Goal: Transaction & Acquisition: Purchase product/service

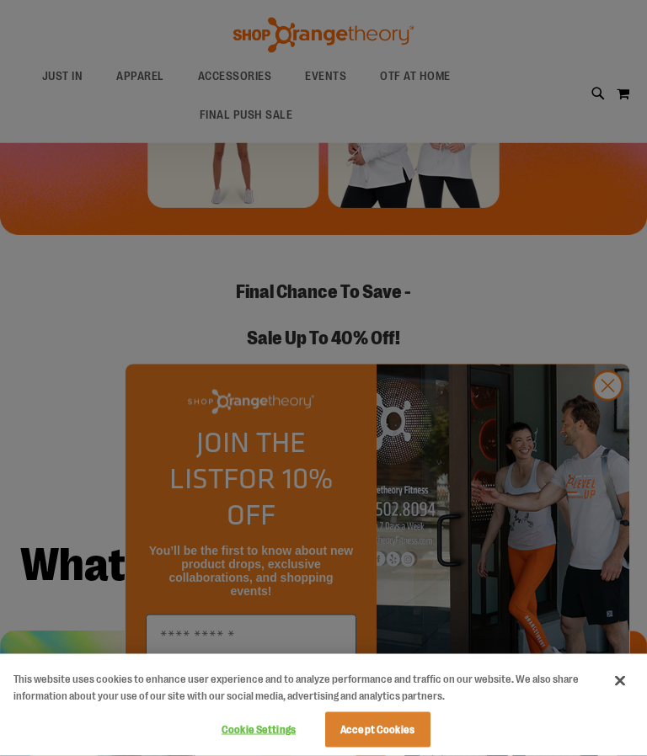
scroll to position [333, 0]
click at [569, 403] on div at bounding box center [323, 378] width 647 height 756
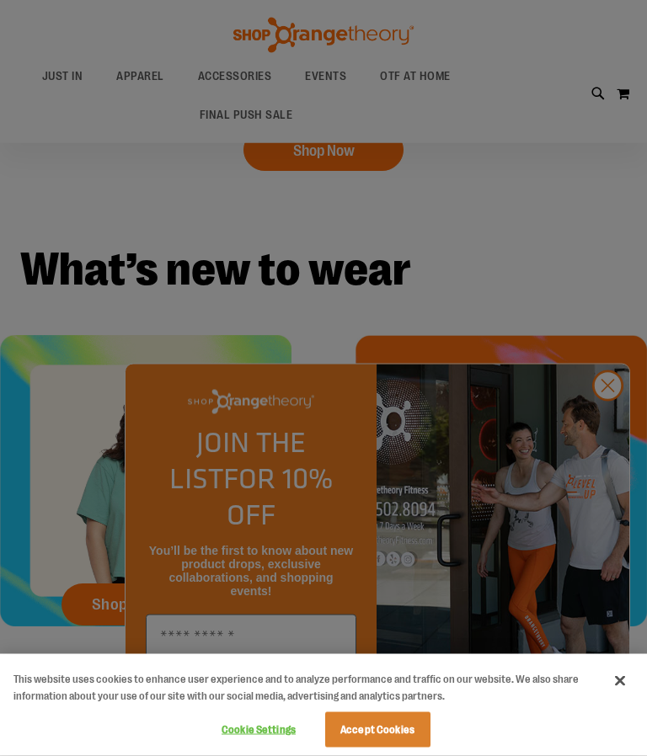
scroll to position [654, 0]
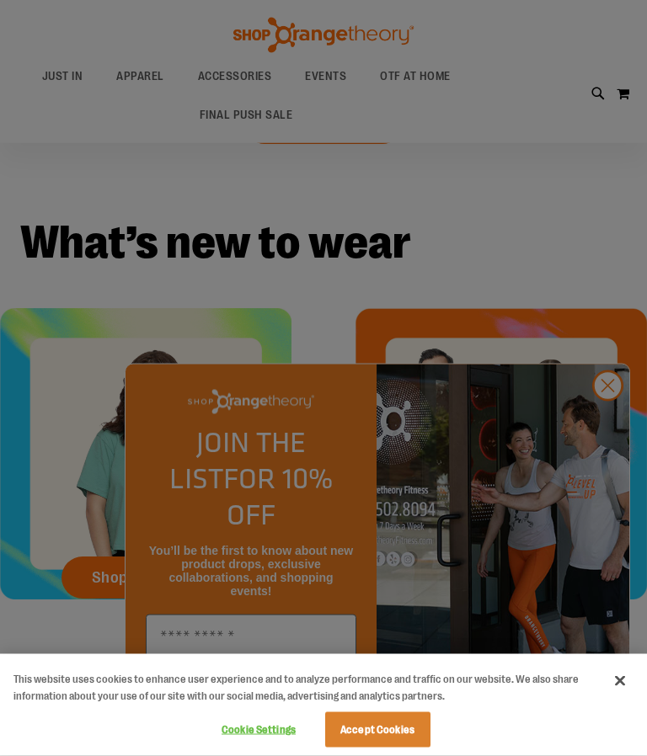
click at [274, 708] on div at bounding box center [323, 378] width 647 height 756
click at [557, 402] on div at bounding box center [323, 378] width 647 height 756
click at [612, 488] on div at bounding box center [323, 378] width 647 height 756
click at [608, 500] on div at bounding box center [323, 378] width 647 height 756
click at [607, 493] on div at bounding box center [323, 378] width 647 height 756
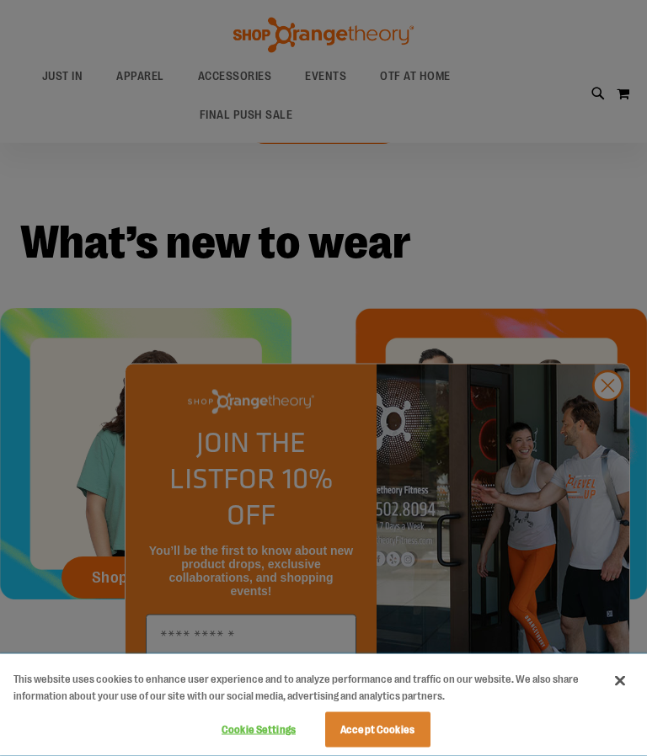
click at [271, 747] on button "Cookie Settings" at bounding box center [258, 730] width 105 height 34
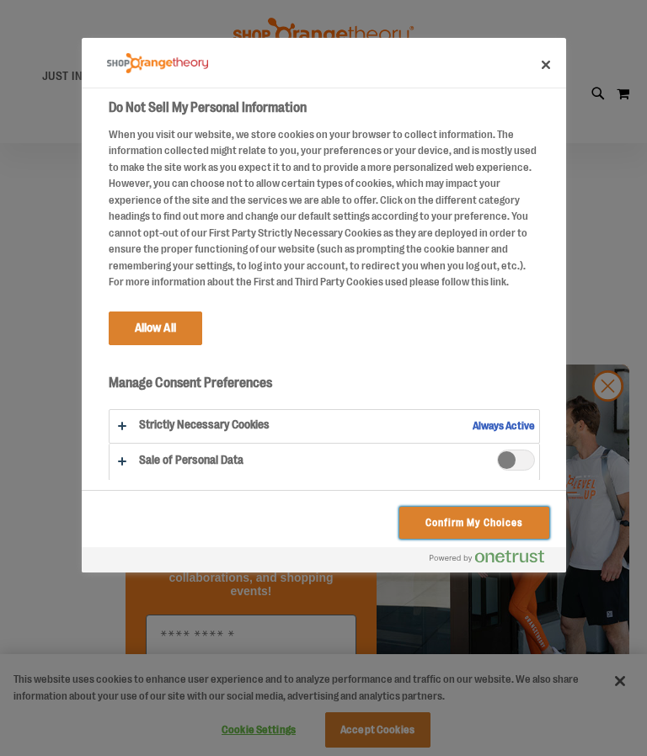
click at [500, 531] on button "Confirm My Choices" at bounding box center [473, 523] width 149 height 32
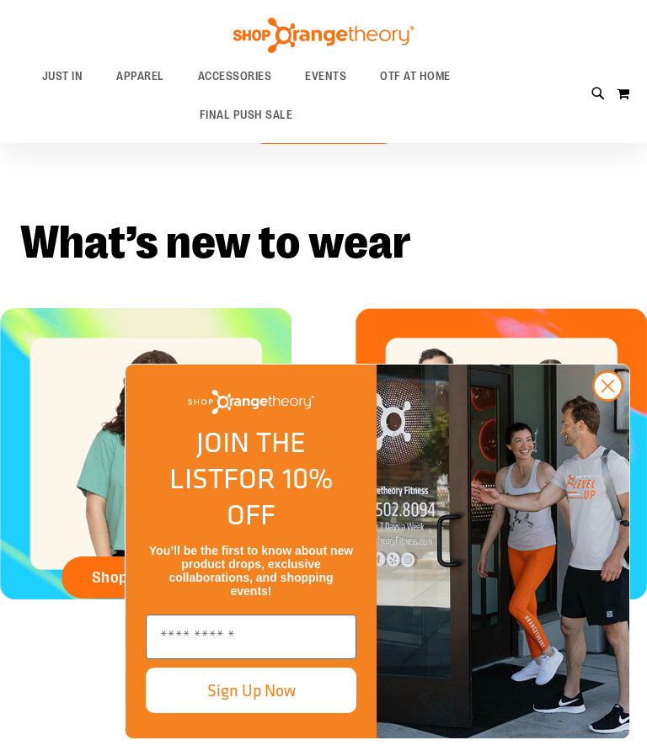
click at [285, 659] on input "Enter email" at bounding box center [251, 637] width 210 height 45
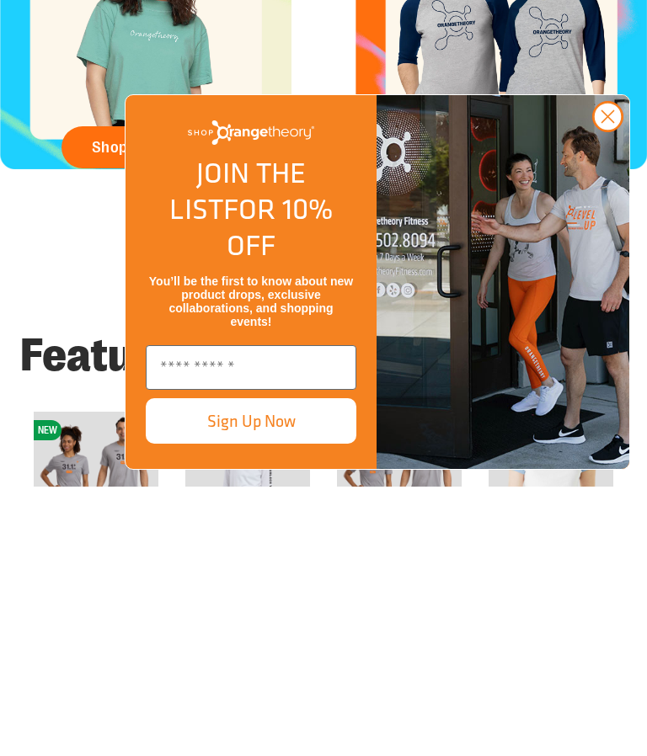
type input "**********"
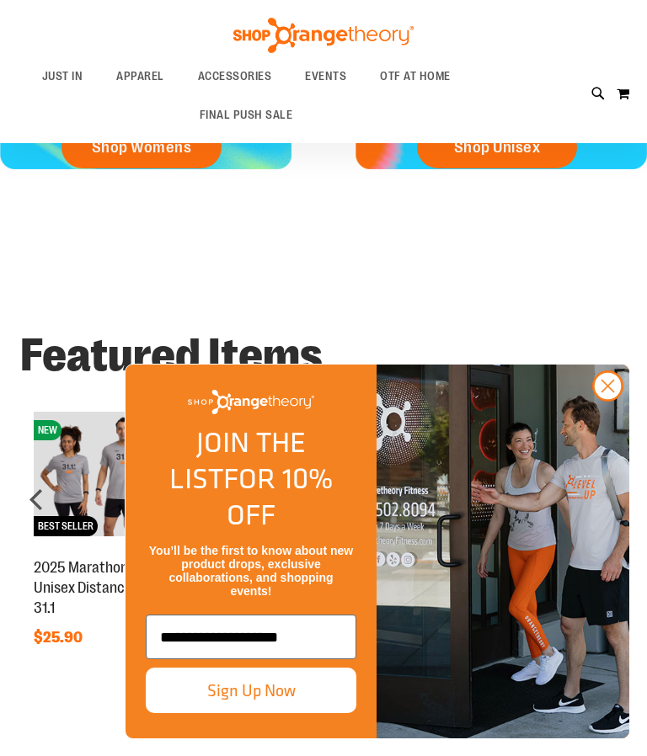
click at [302, 713] on button "Sign Up Now" at bounding box center [251, 690] width 210 height 45
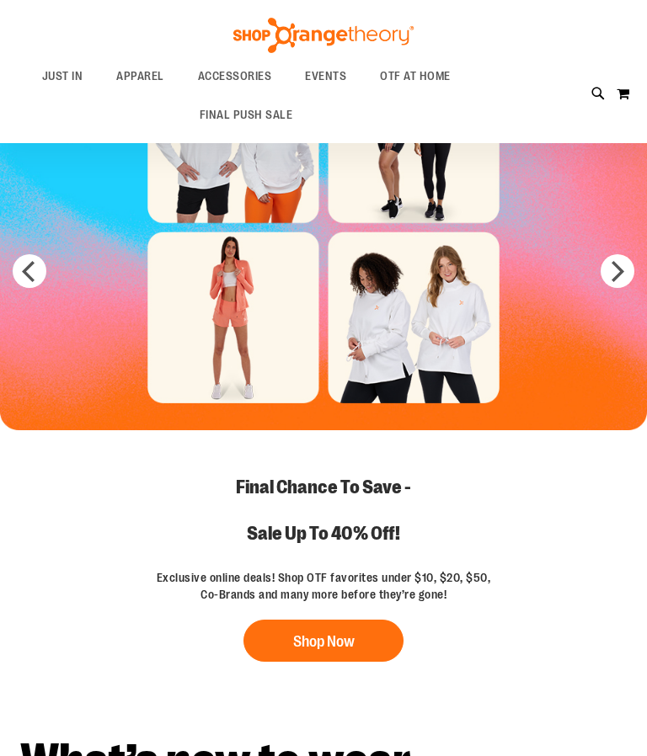
scroll to position [0, 0]
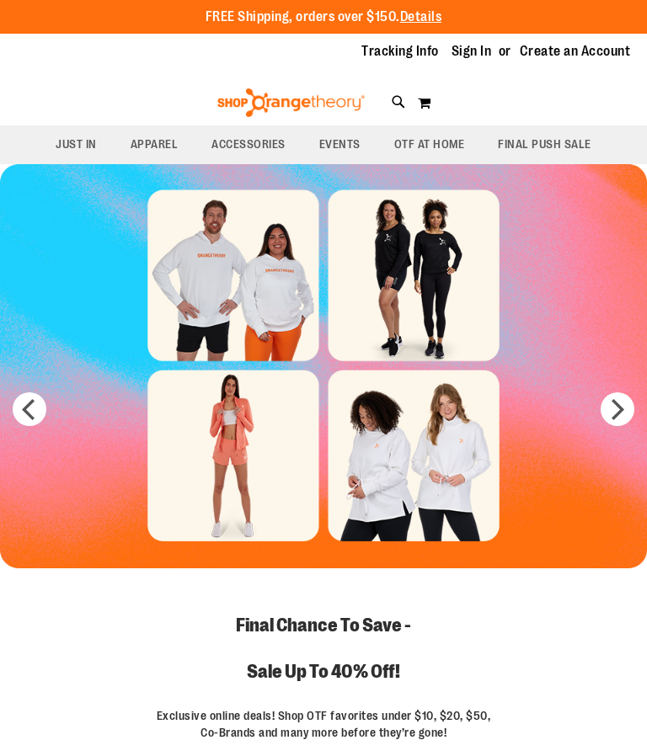
click at [345, 137] on span "EVENTS" at bounding box center [339, 144] width 41 height 38
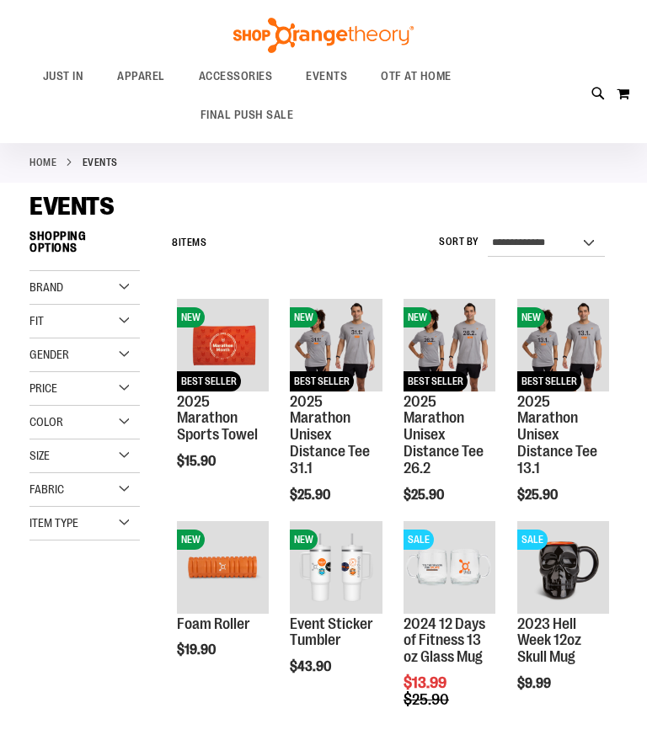
scroll to position [26, 0]
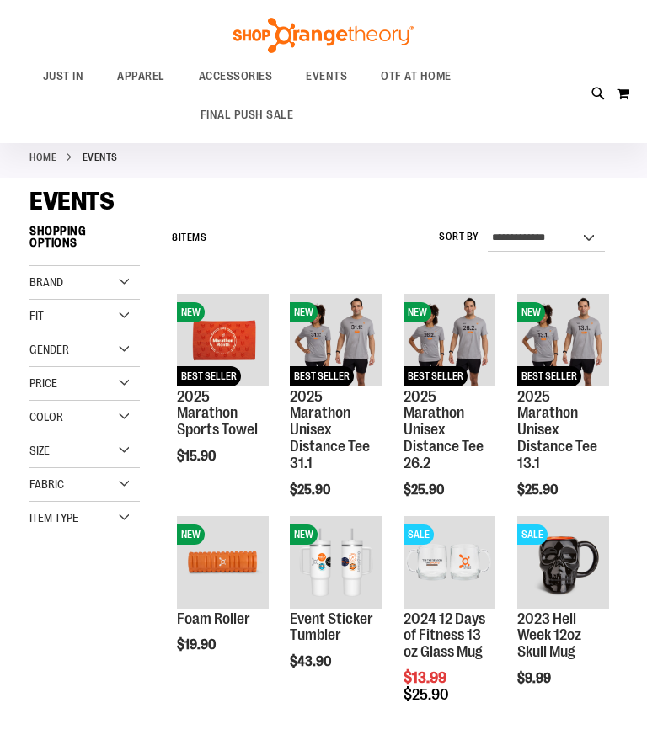
click at [114, 452] on div "Size" at bounding box center [84, 451] width 110 height 34
click at [109, 520] on div "2X" at bounding box center [105, 523] width 25 height 25
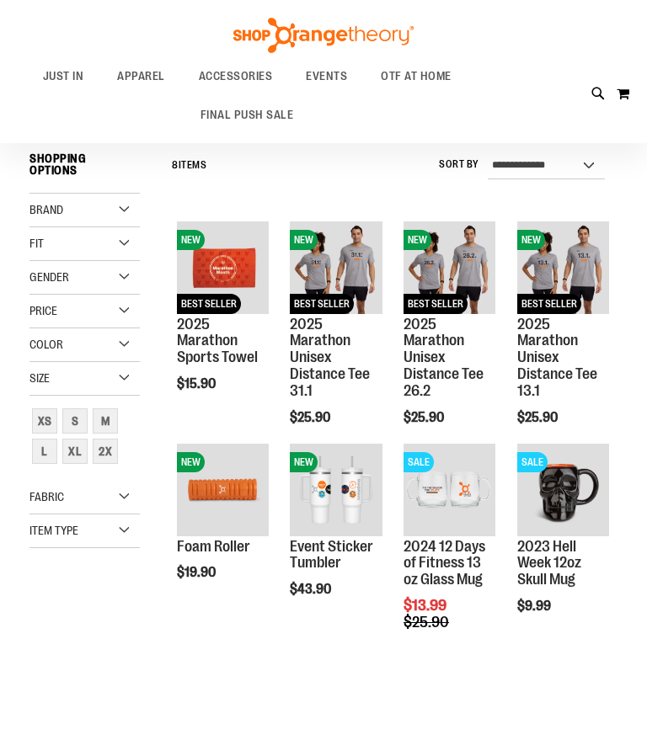
scroll to position [100, 0]
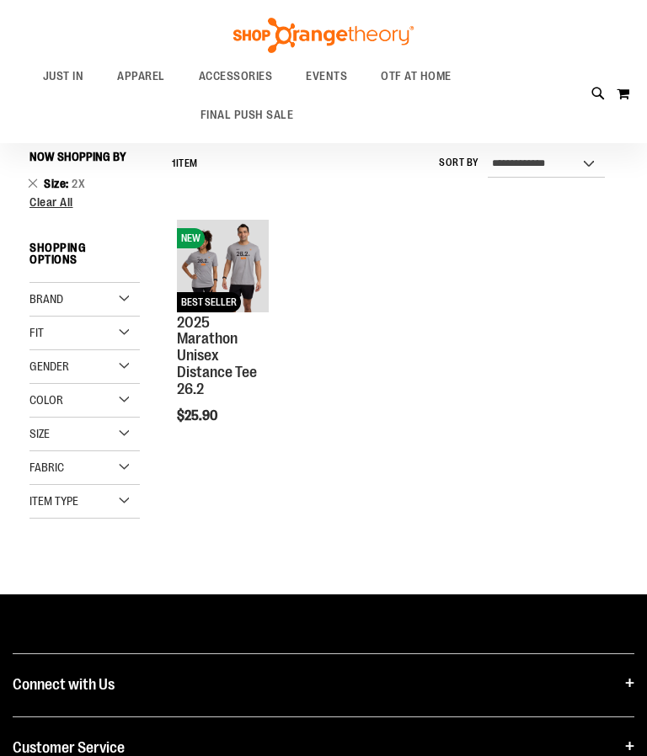
click at [253, 272] on img "product" at bounding box center [223, 266] width 92 height 92
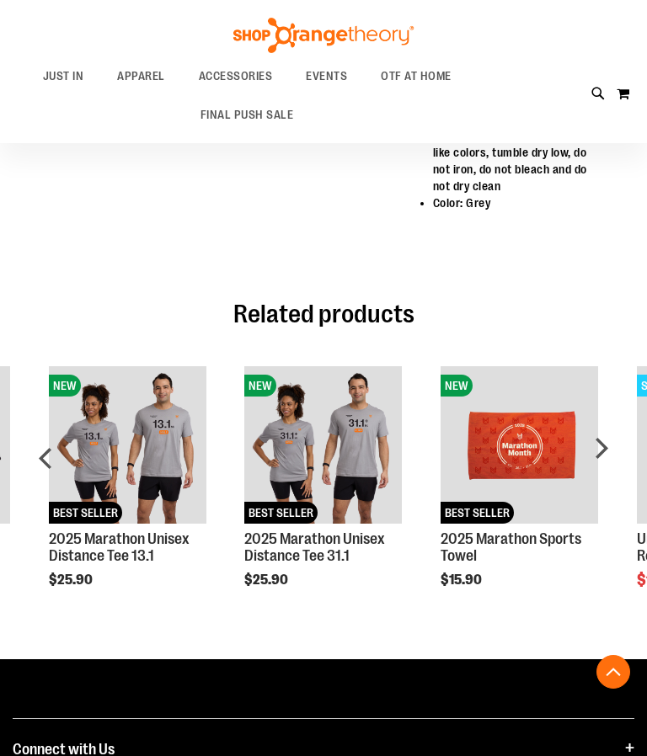
scroll to position [754, 0]
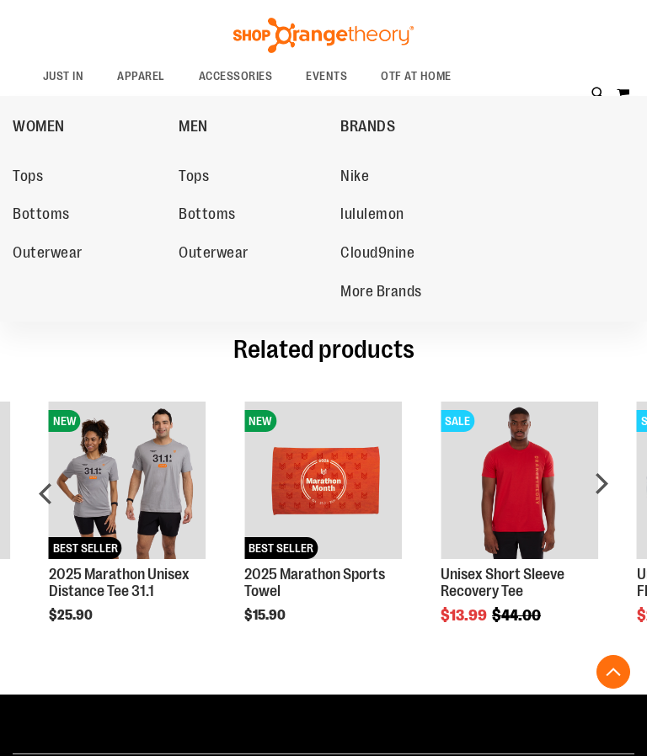
click at [45, 180] on link "Tops" at bounding box center [105, 177] width 185 height 30
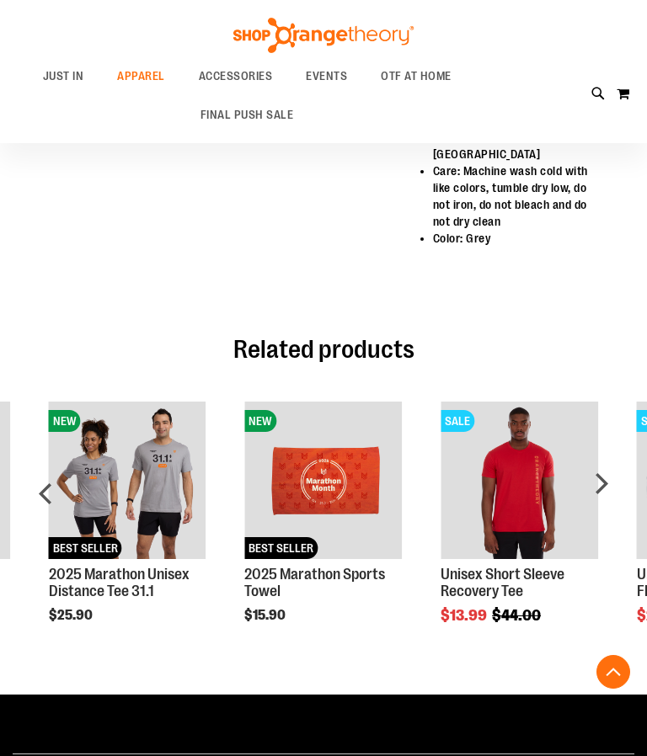
scroll to position [827, 0]
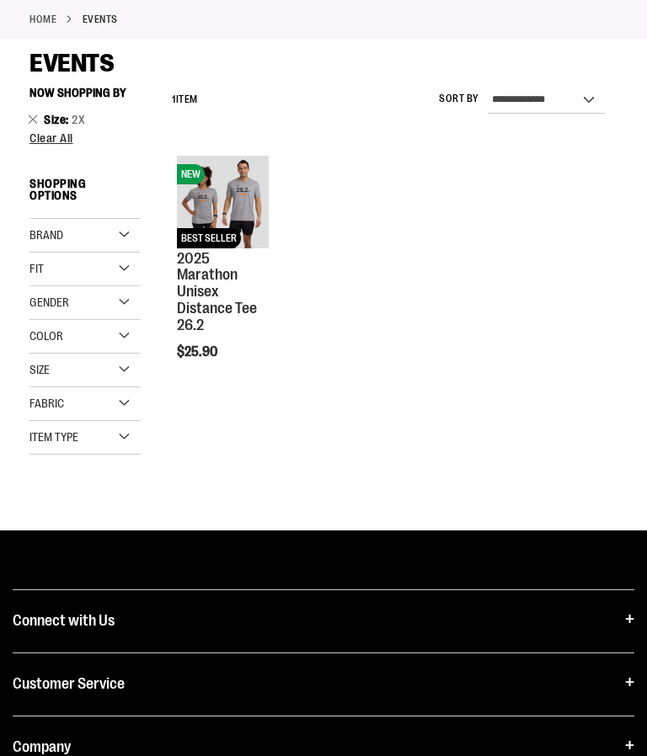
scroll to position [173, 0]
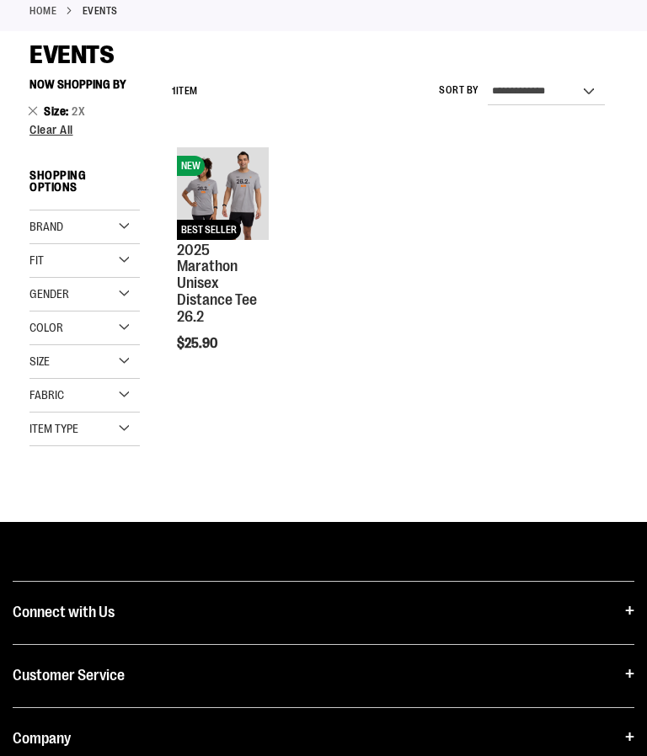
click at [130, 292] on div "Gender" at bounding box center [84, 295] width 110 height 34
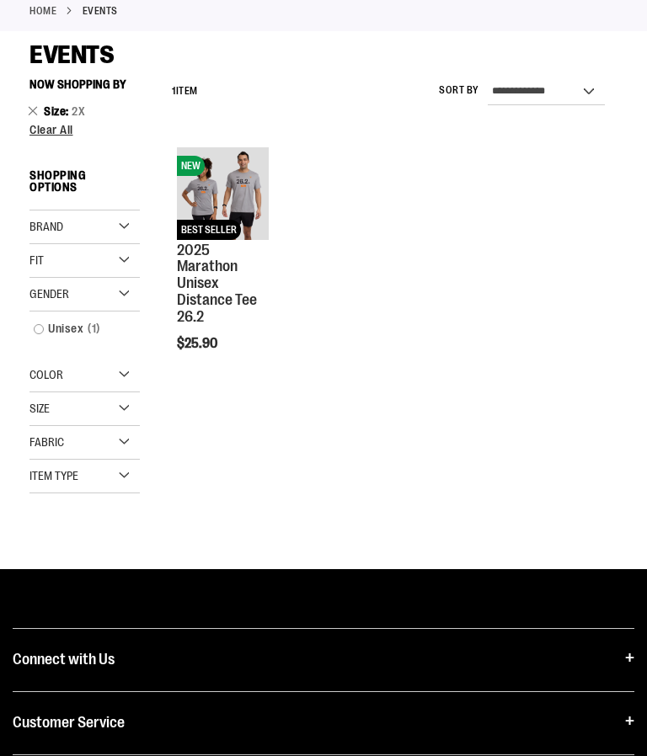
click at [64, 129] on span "Clear All" at bounding box center [51, 129] width 44 height 13
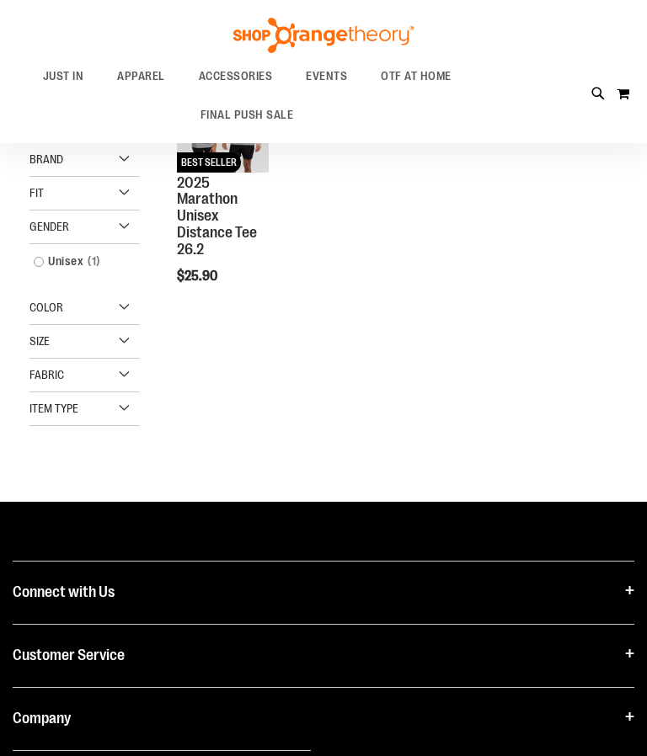
scroll to position [242, 0]
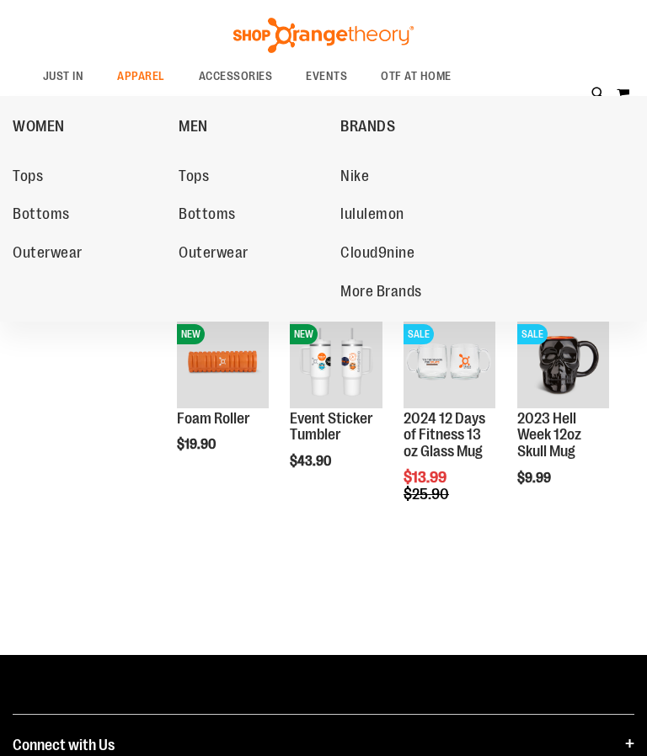
click at [223, 211] on span "Bottoms" at bounding box center [206, 215] width 57 height 21
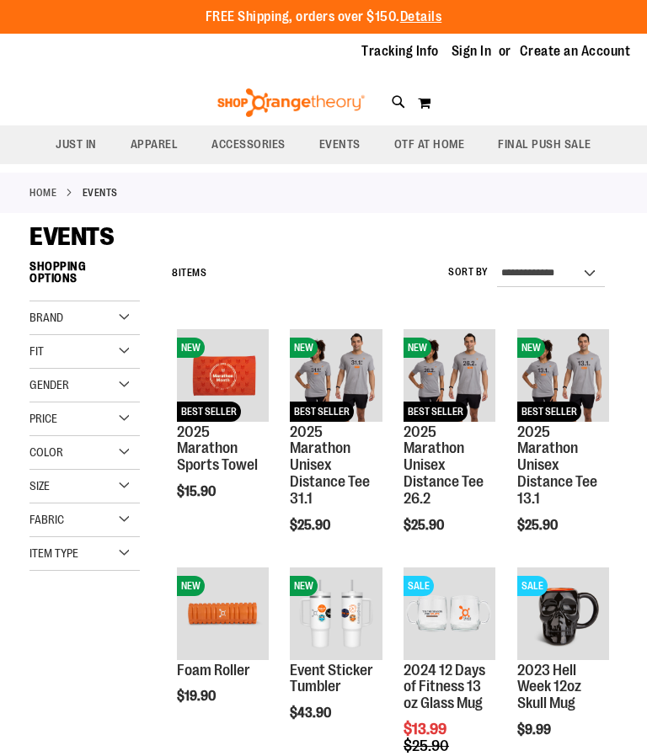
scroll to position [242, 0]
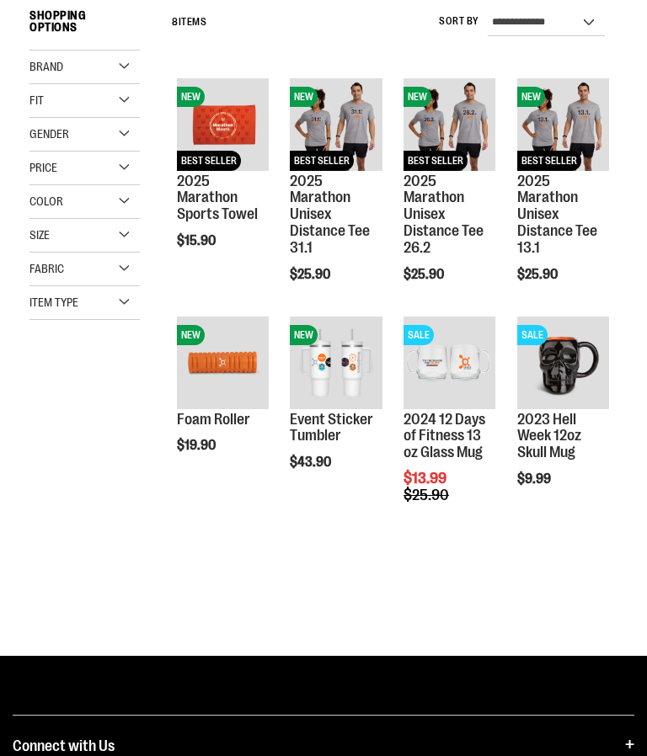
click at [111, 74] on div "Brand" at bounding box center [84, 68] width 110 height 34
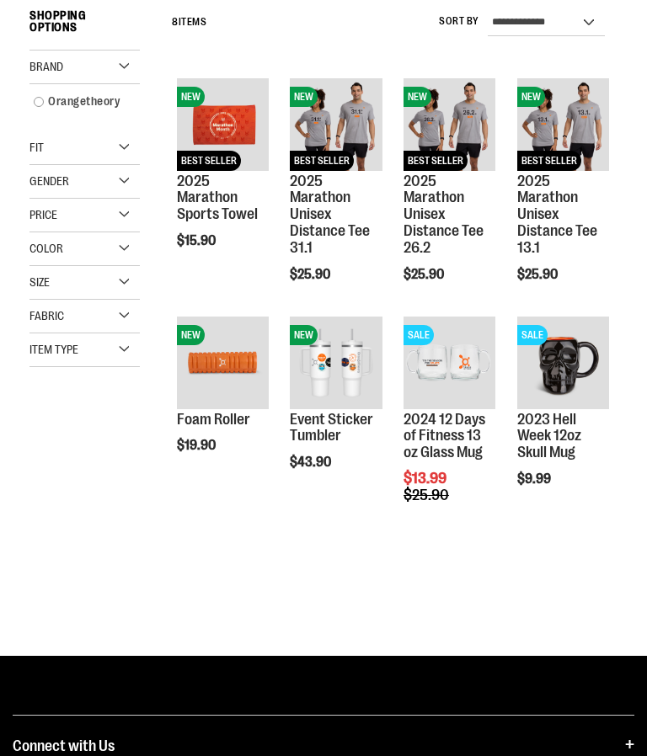
click at [127, 183] on div "Gender" at bounding box center [84, 182] width 110 height 34
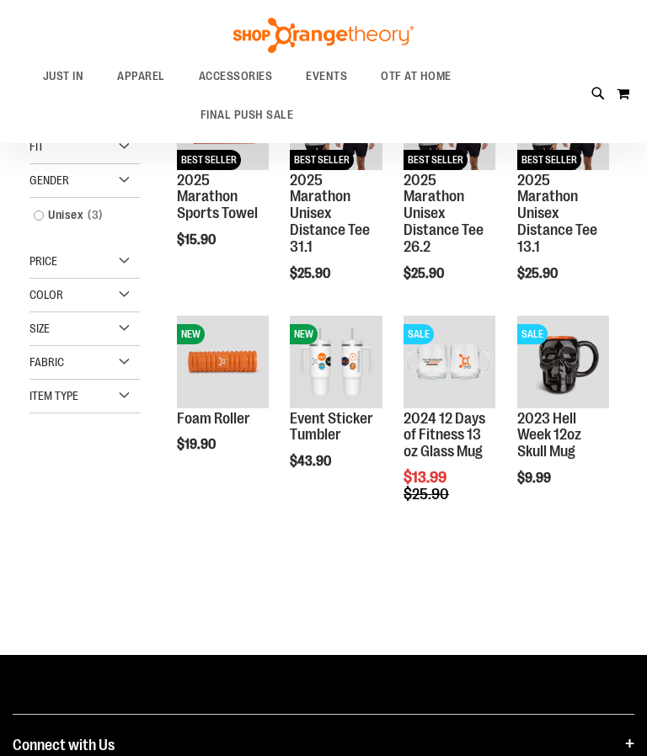
scroll to position [0, 0]
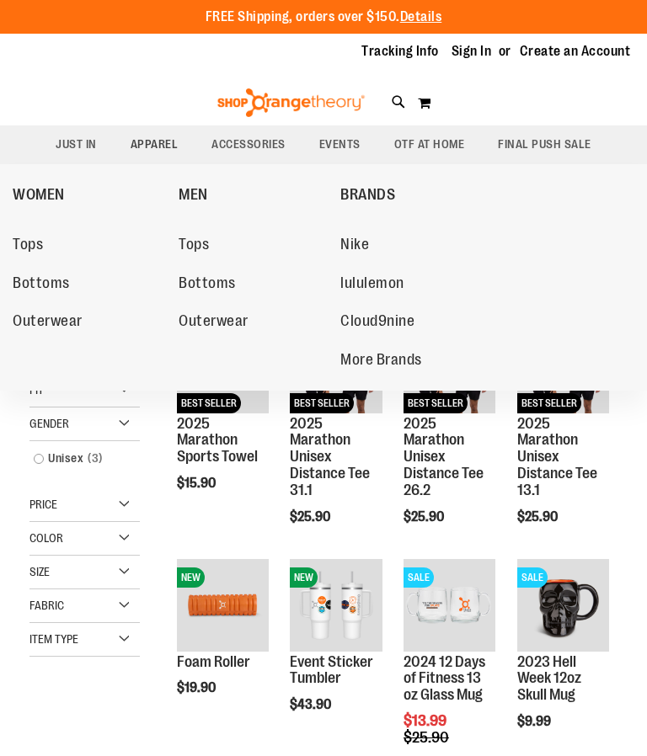
click at [191, 232] on link "Tops" at bounding box center [270, 245] width 185 height 30
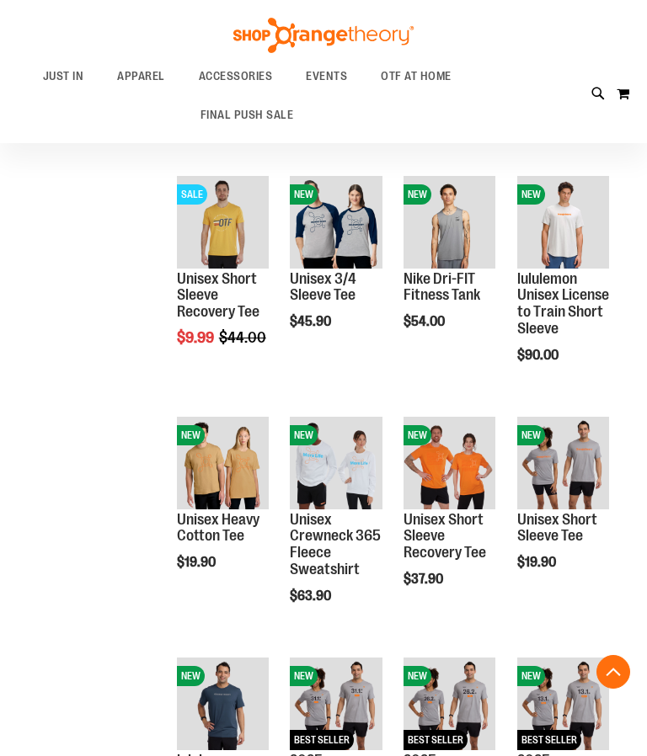
scroll to position [624, 0]
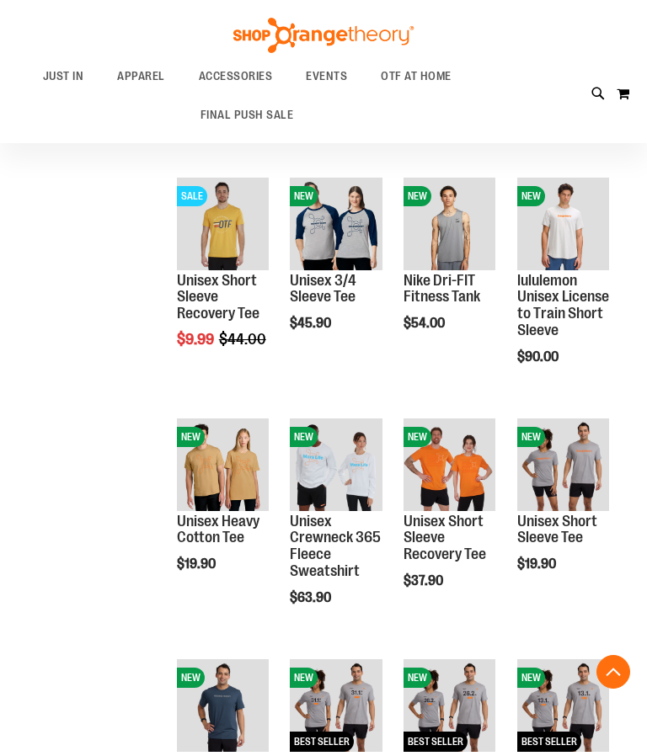
click at [353, 451] on img "product" at bounding box center [336, 464] width 92 height 92
